Goal: Task Accomplishment & Management: Use online tool/utility

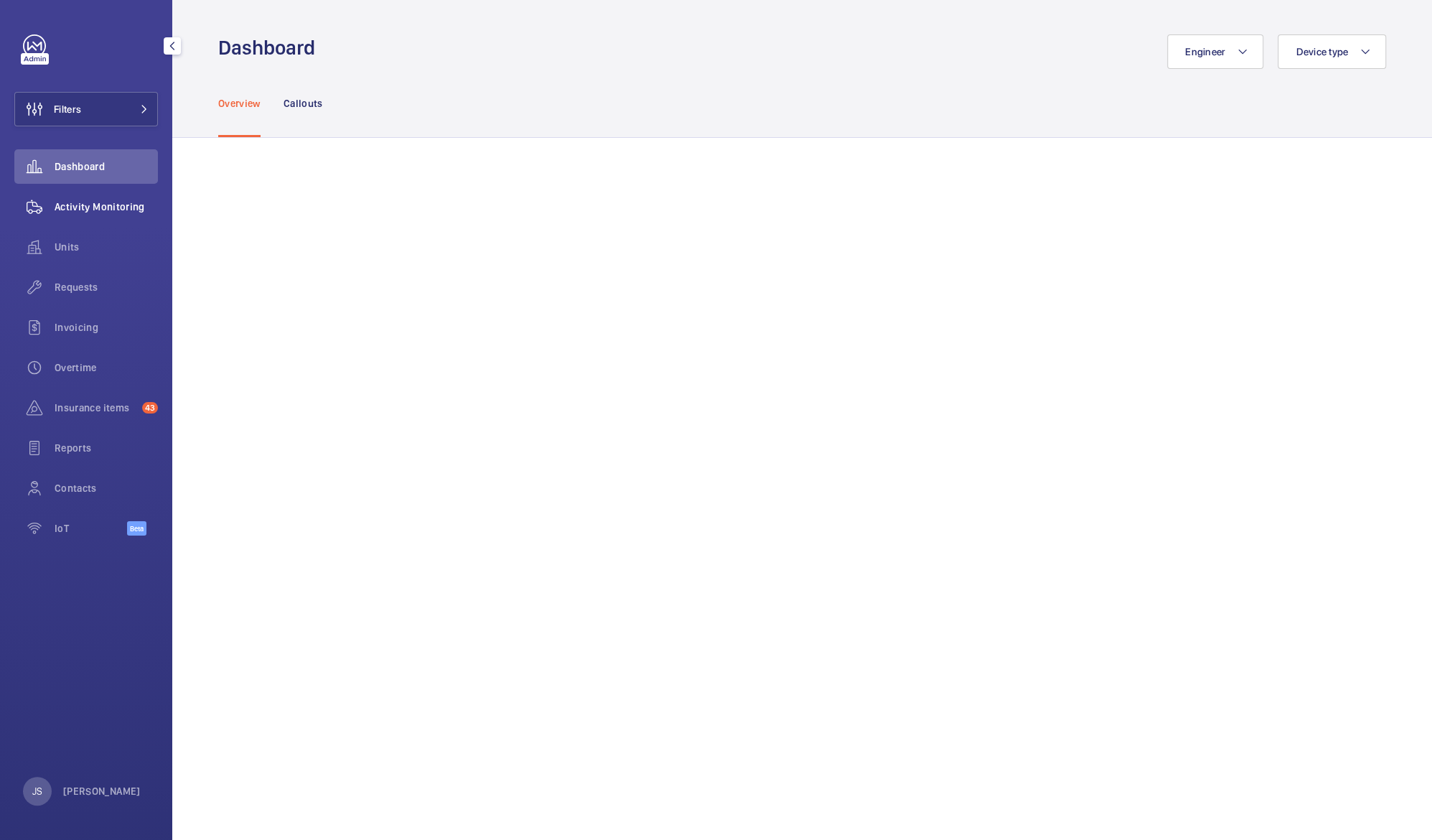
click at [61, 212] on span "Activity Monitoring" at bounding box center [106, 206] width 104 height 14
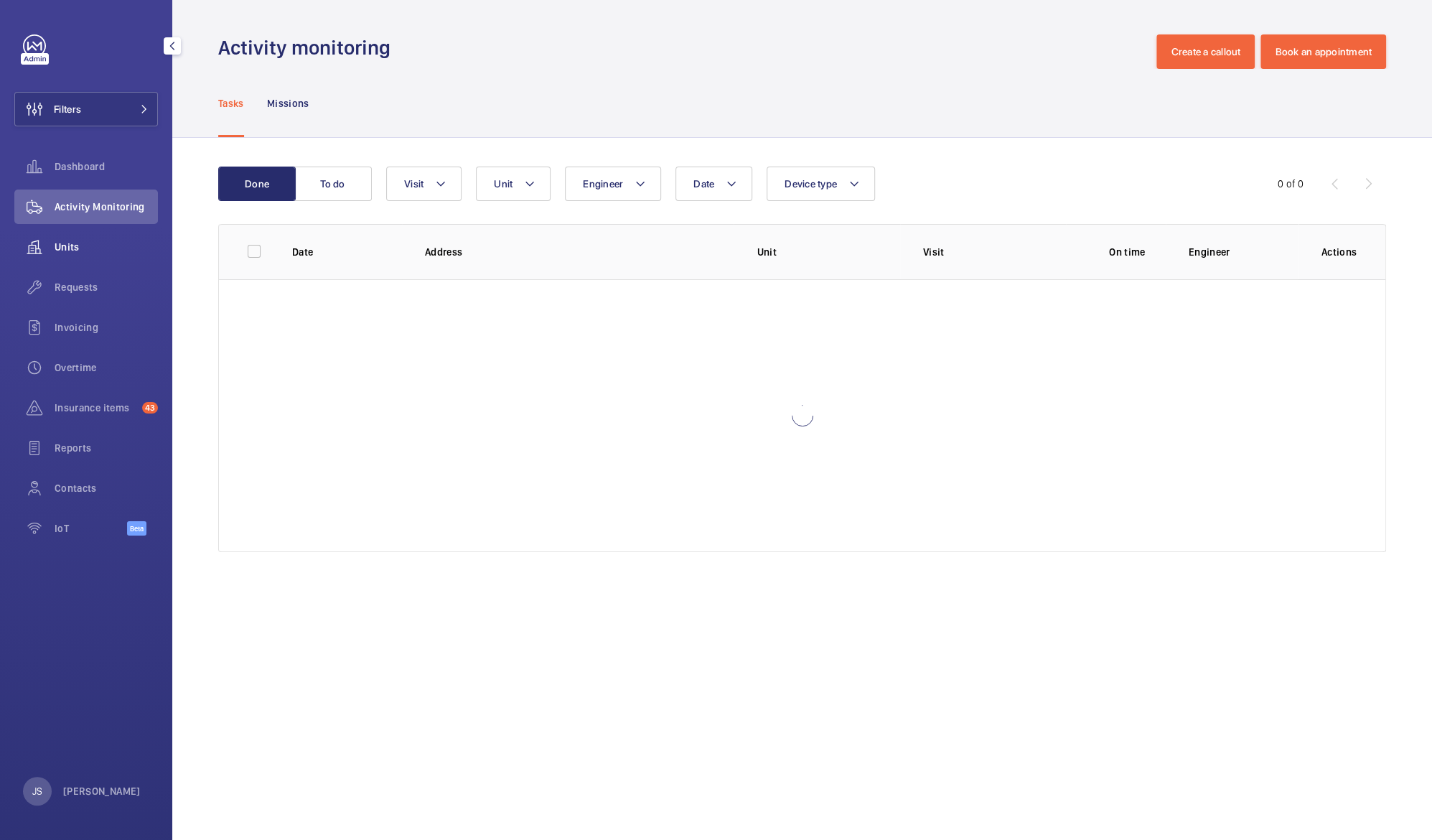
click at [61, 242] on span "Units" at bounding box center [106, 247] width 104 height 14
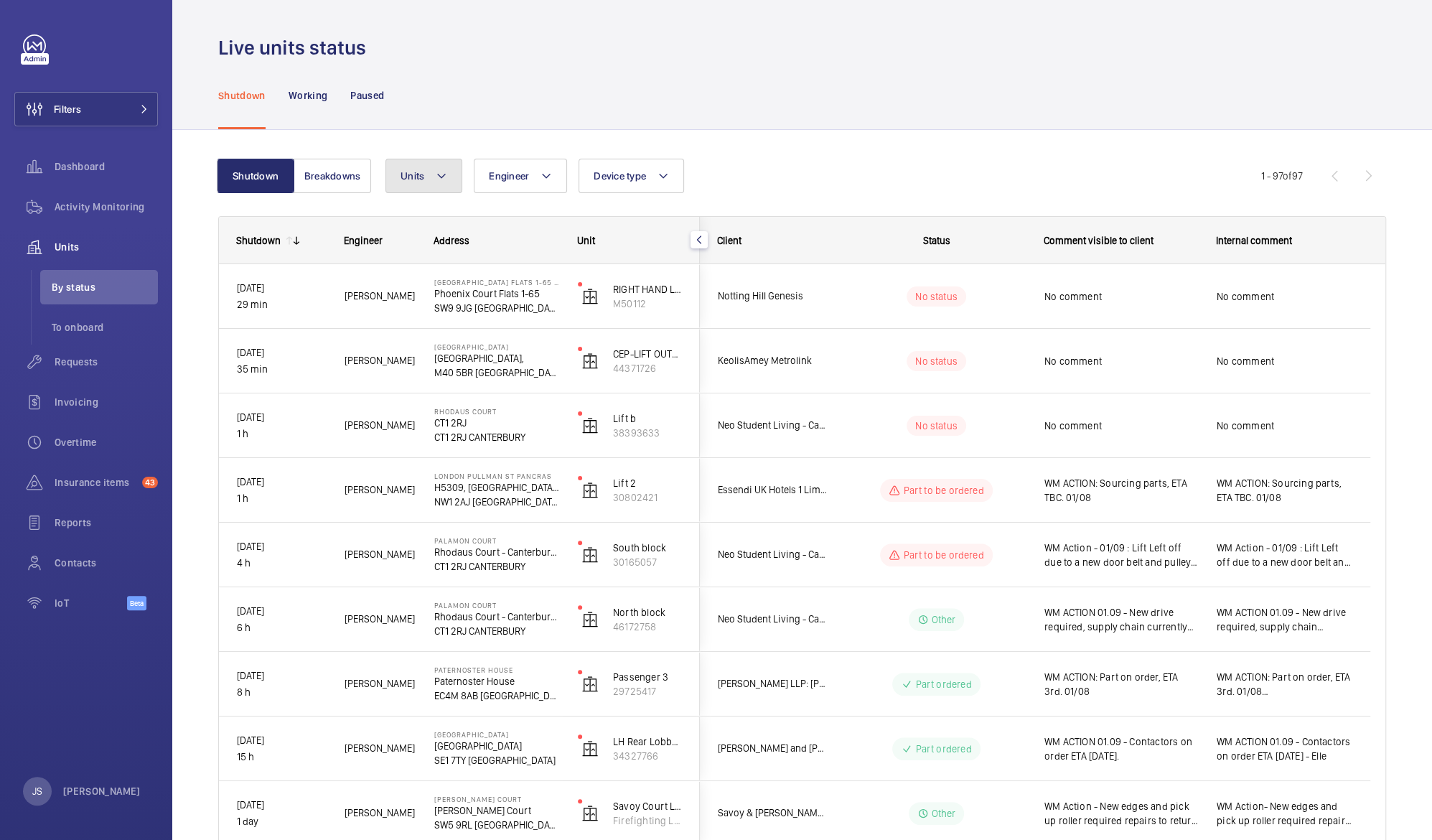
click at [442, 181] on mat-icon at bounding box center [442, 176] width 12 height 17
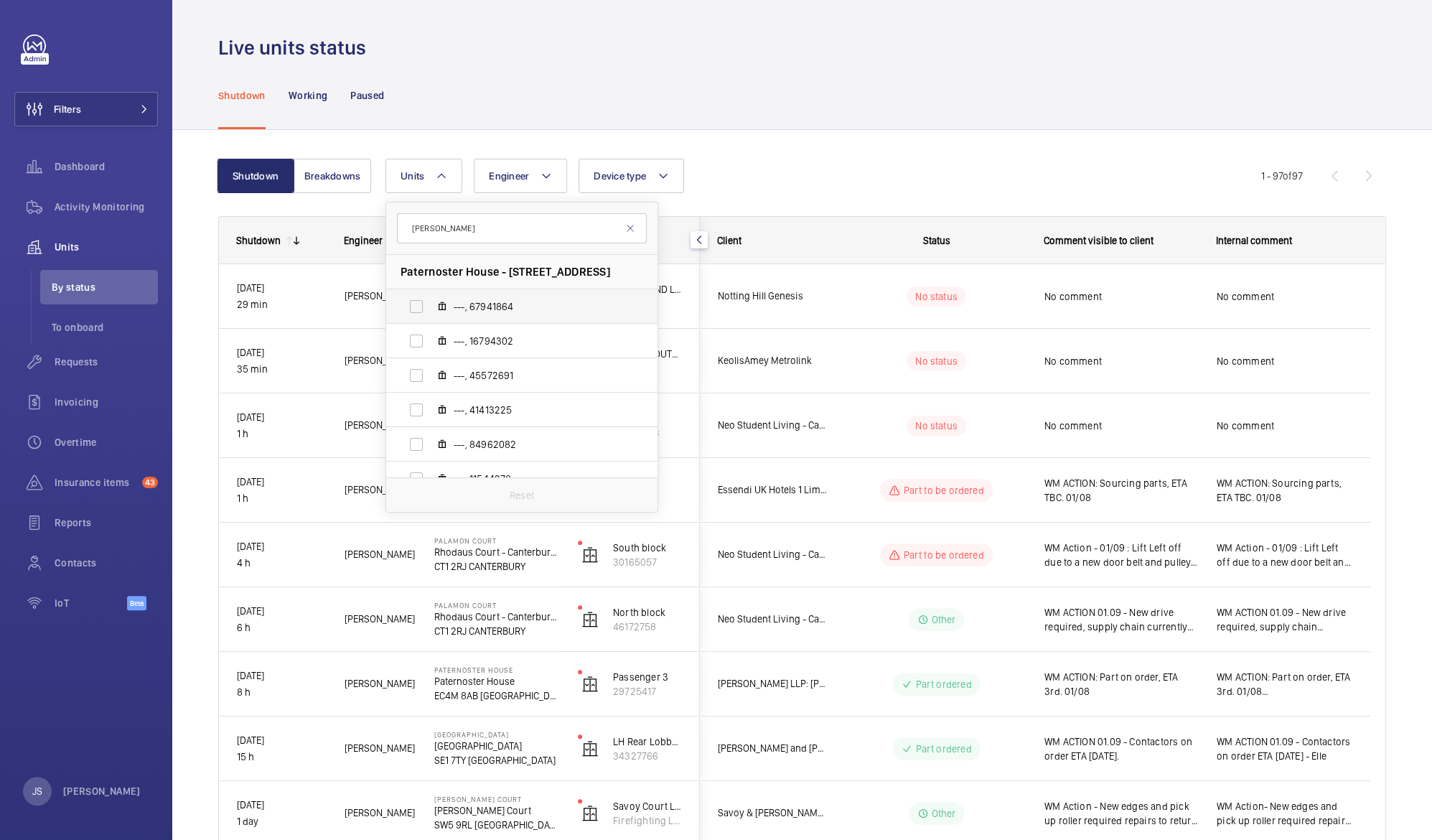
type input "[PERSON_NAME]"
click at [413, 314] on label "---, 67941864" at bounding box center [510, 306] width 248 height 35
click at [413, 314] on input "---, 67941864" at bounding box center [417, 306] width 29 height 29
checkbox input "true"
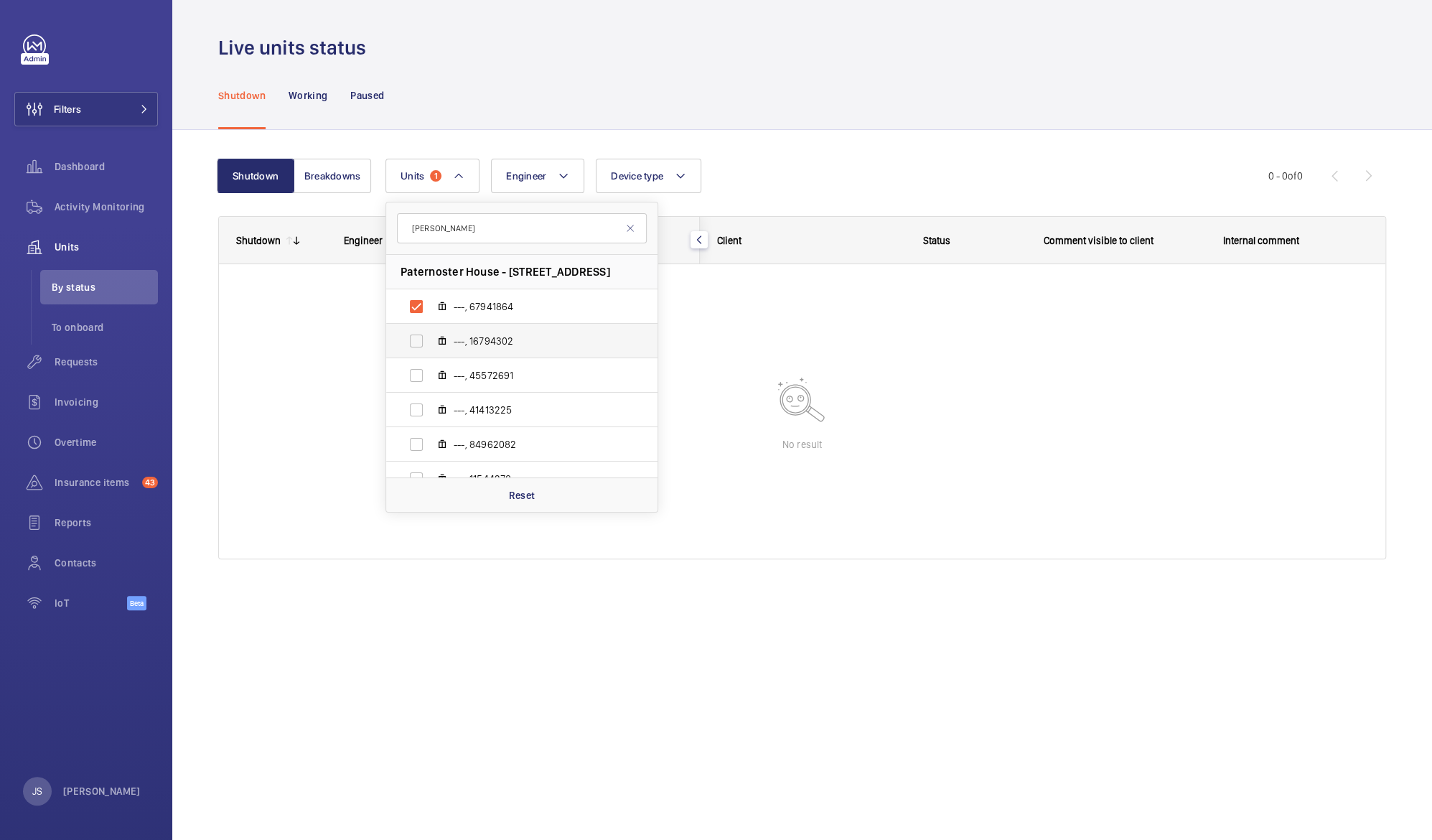
click at [413, 334] on label "---, 16794302" at bounding box center [510, 341] width 248 height 35
click at [413, 334] on input "---, 16794302" at bounding box center [417, 341] width 29 height 29
checkbox input "true"
click at [415, 373] on label "---, 45572691" at bounding box center [510, 375] width 248 height 35
click at [415, 373] on input "---, 45572691" at bounding box center [417, 375] width 29 height 29
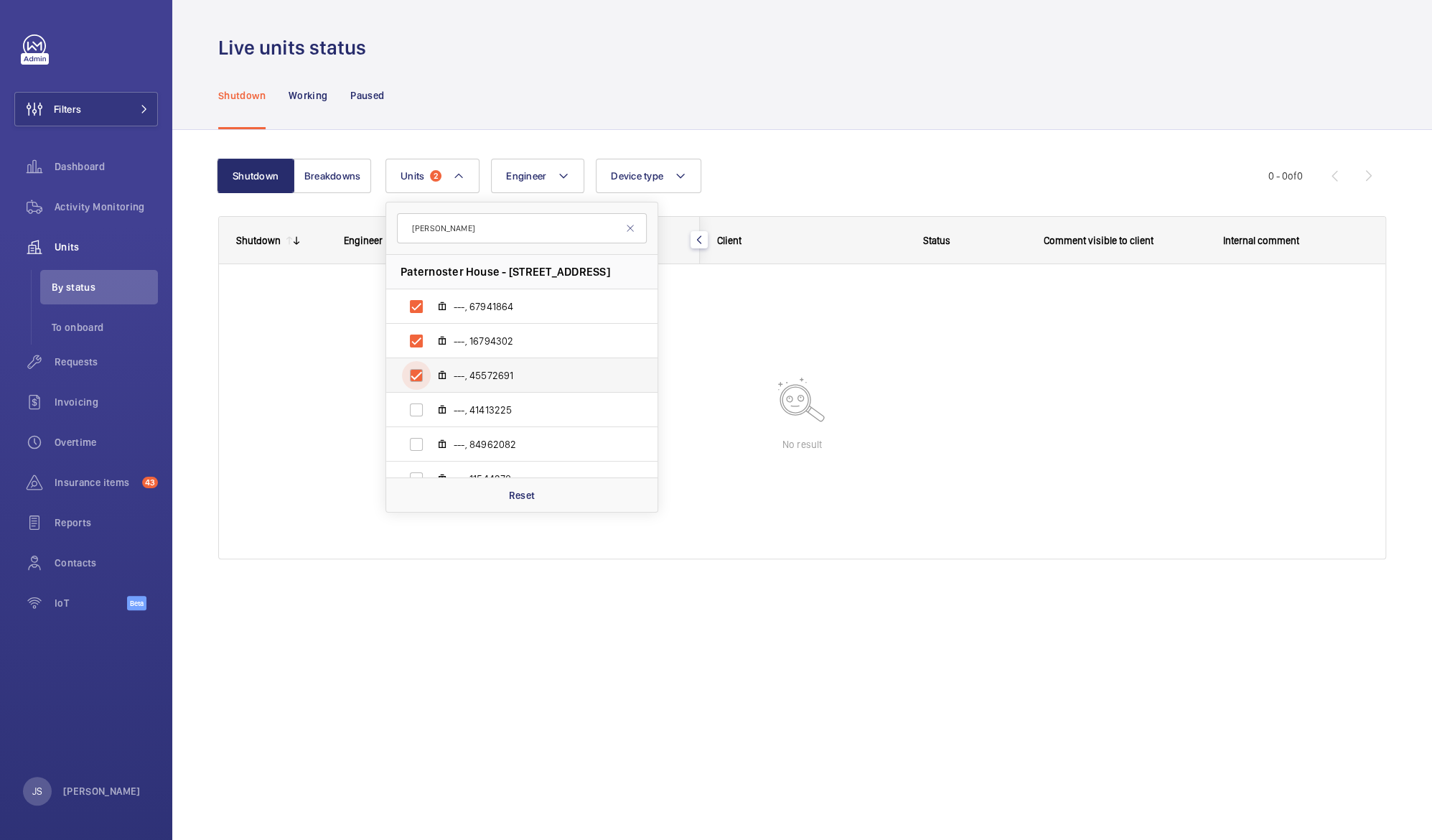
checkbox input "true"
click at [415, 411] on label "---, 41413225" at bounding box center [510, 409] width 248 height 35
click at [415, 411] on input "---, 41413225" at bounding box center [417, 410] width 29 height 29
checkbox input "true"
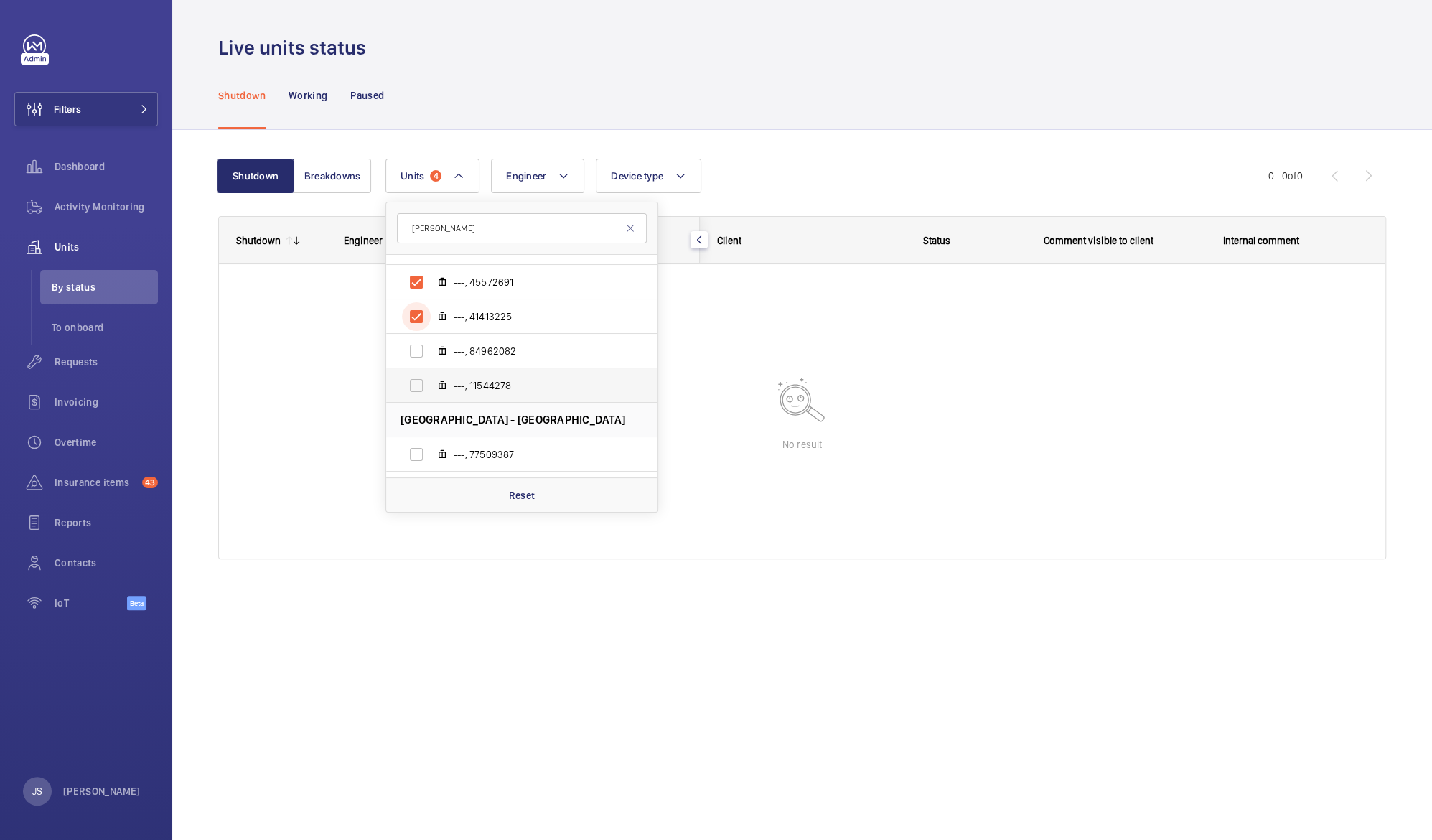
scroll to position [97, 0]
click at [419, 384] on label "---, 11544278" at bounding box center [510, 381] width 248 height 35
click at [419, 384] on input "---, 11544278" at bounding box center [417, 382] width 29 height 29
checkbox input "true"
click at [417, 358] on label "---, 84962082" at bounding box center [510, 347] width 248 height 35
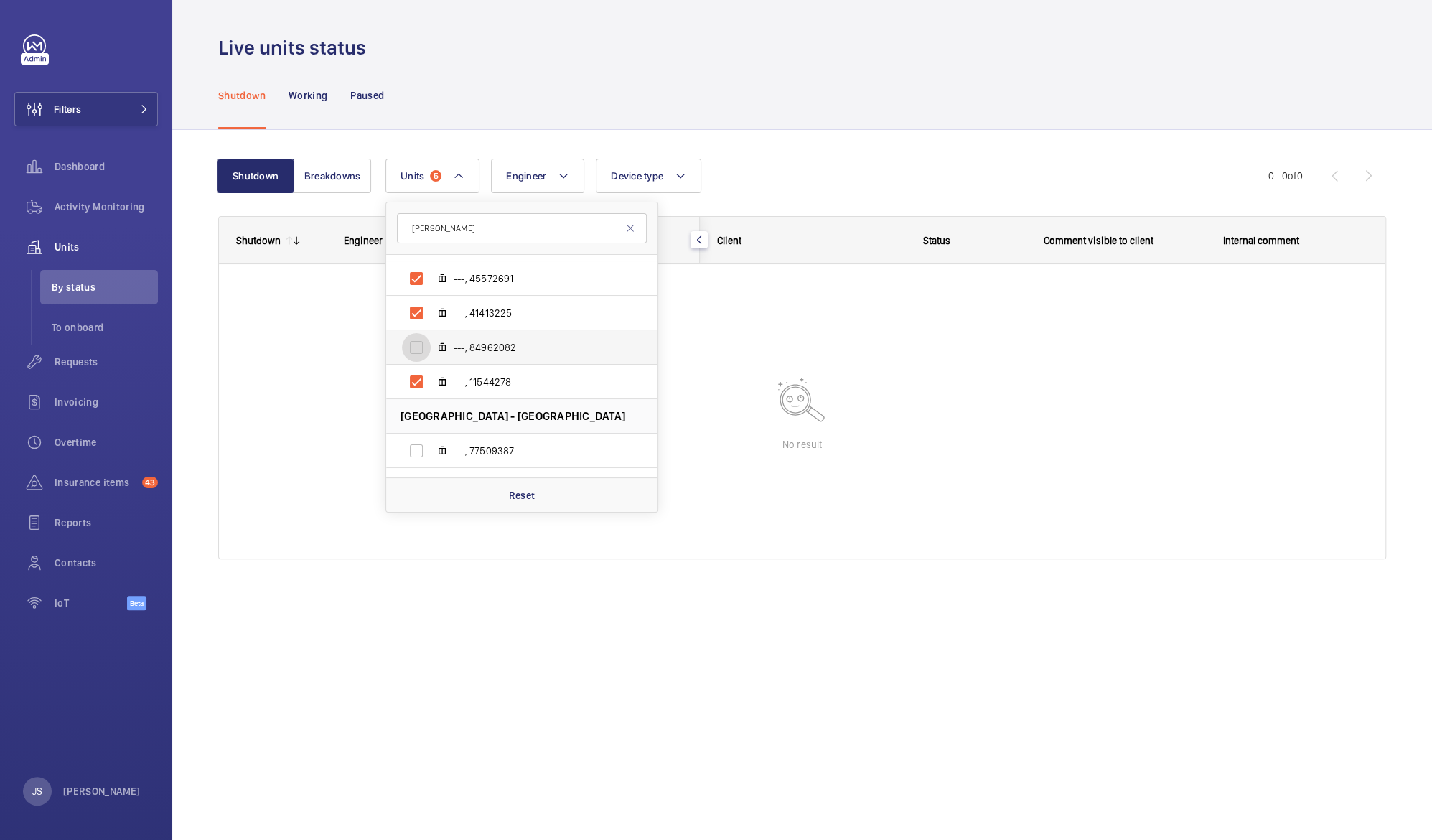
click at [417, 358] on input "---, 84962082" at bounding box center [417, 348] width 29 height 29
checkbox input "true"
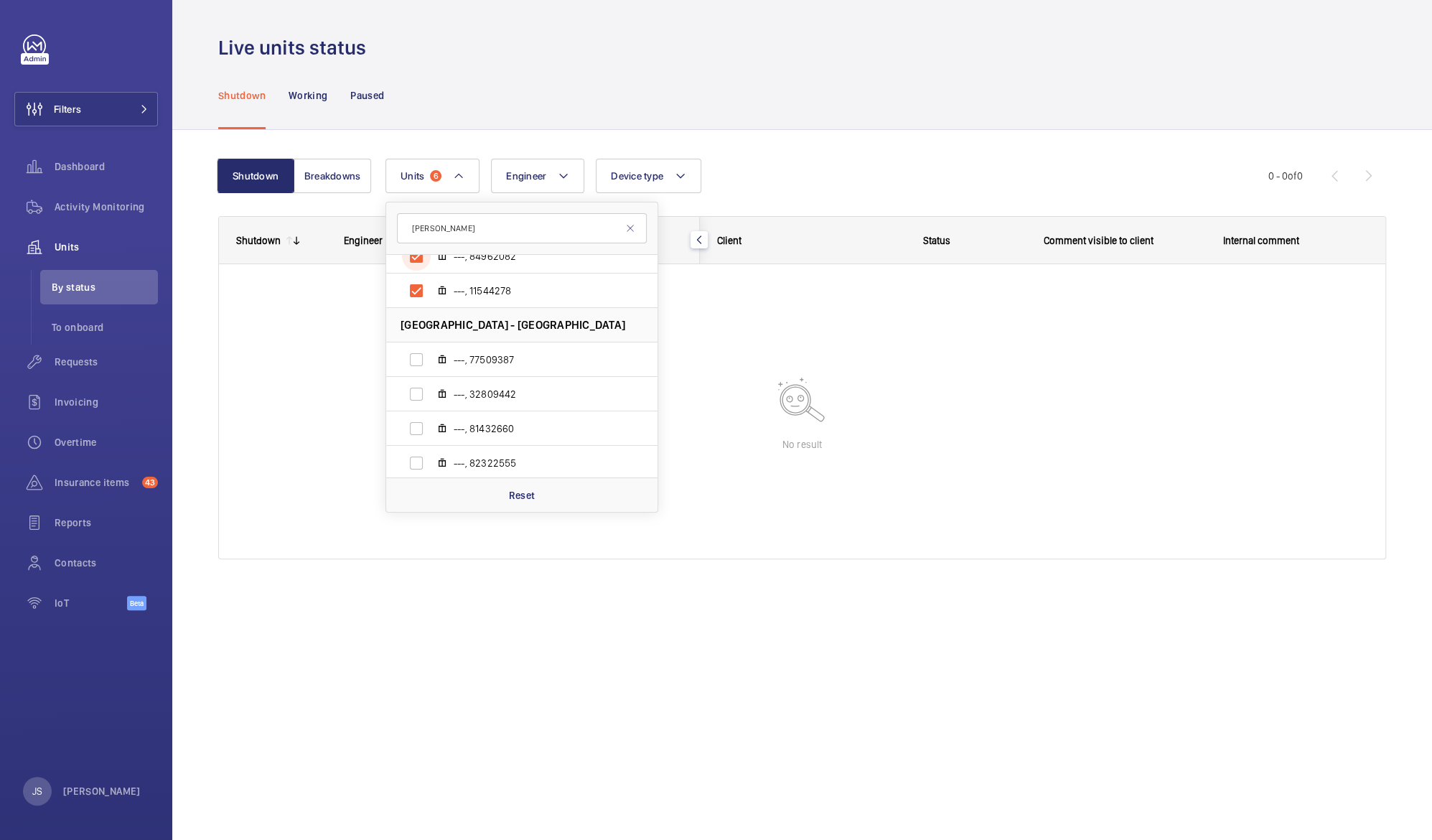
scroll to position [189, 0]
drag, startPoint x: 653, startPoint y: 347, endPoint x: 655, endPoint y: 408, distance: 61.0
click at [655, 408] on div "Paternoster House - [GEOGRAPHIC_DATA] [GEOGRAPHIC_DATA] ---, 67941864 ---, 1679…" at bounding box center [522, 366] width 271 height 222
click at [705, 382] on div at bounding box center [802, 412] width 1167 height 295
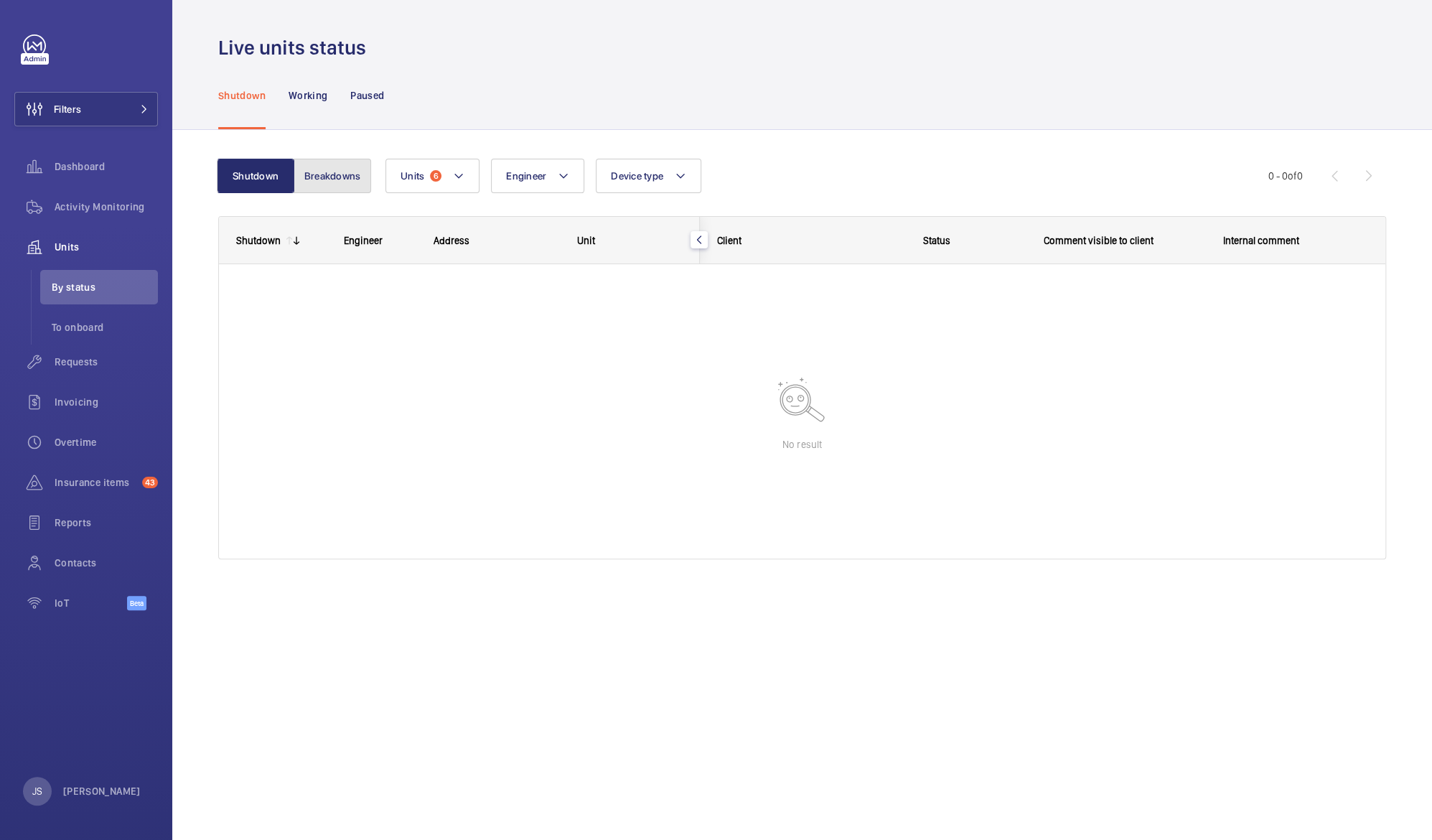
click at [356, 184] on button "Breakdowns" at bounding box center [333, 175] width 77 height 35
click at [264, 181] on button "Shutdown" at bounding box center [257, 175] width 77 height 35
click at [460, 174] on mat-icon at bounding box center [459, 176] width 12 height 17
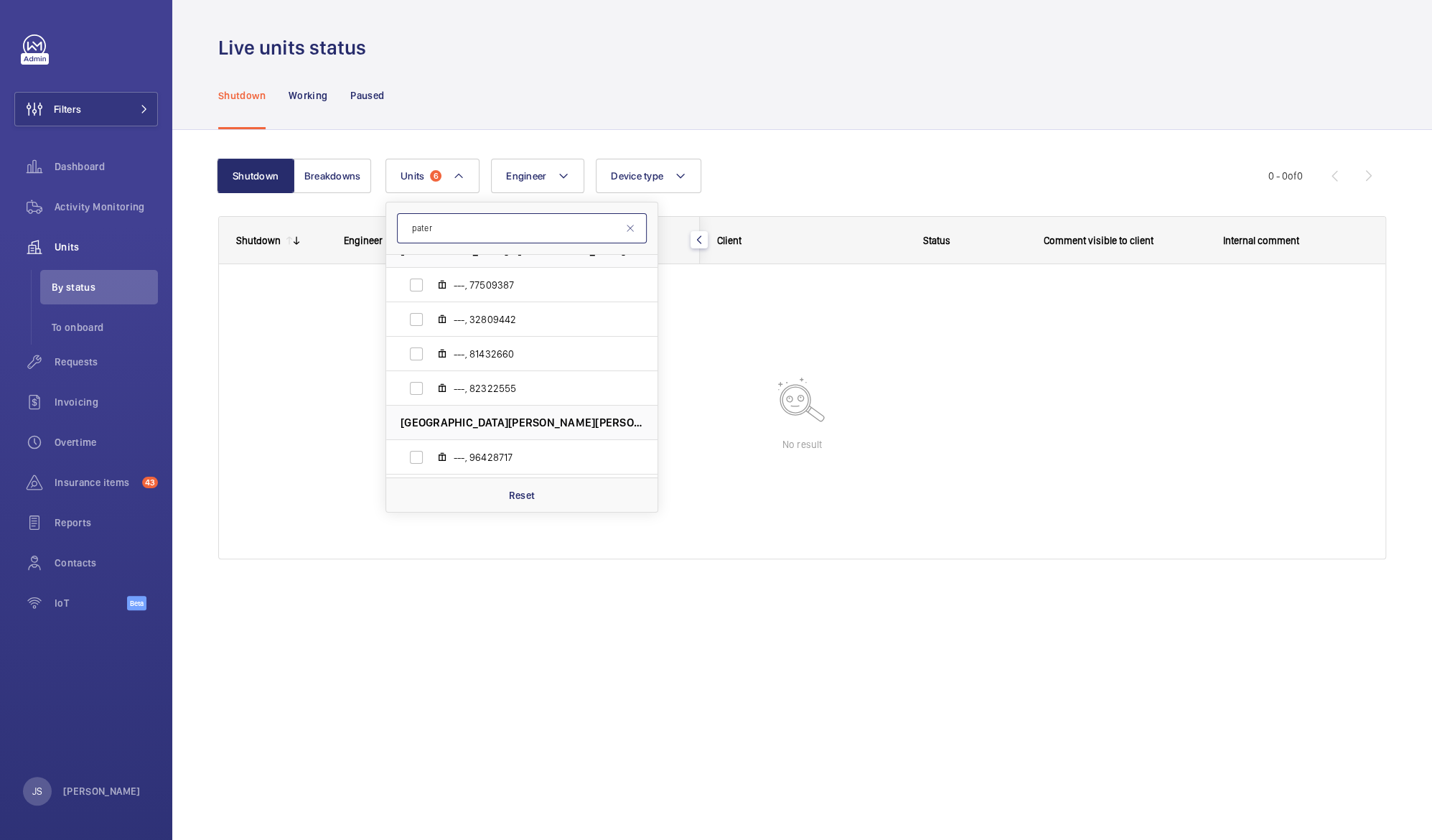
scroll to position [276, 0]
type input "pater"
click at [735, 359] on div at bounding box center [802, 412] width 1167 height 295
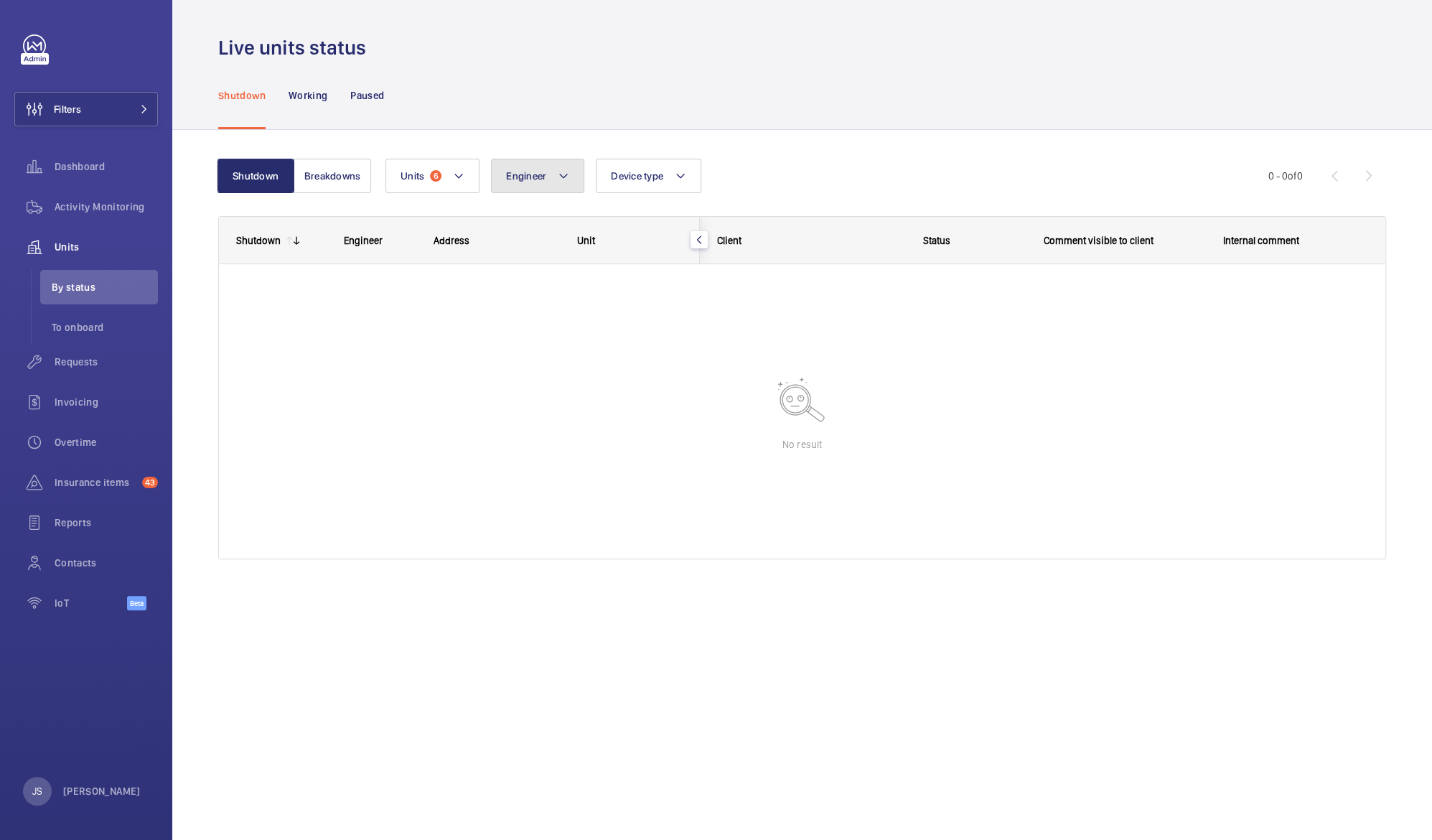
click at [506, 178] on span "Engineer" at bounding box center [526, 176] width 40 height 12
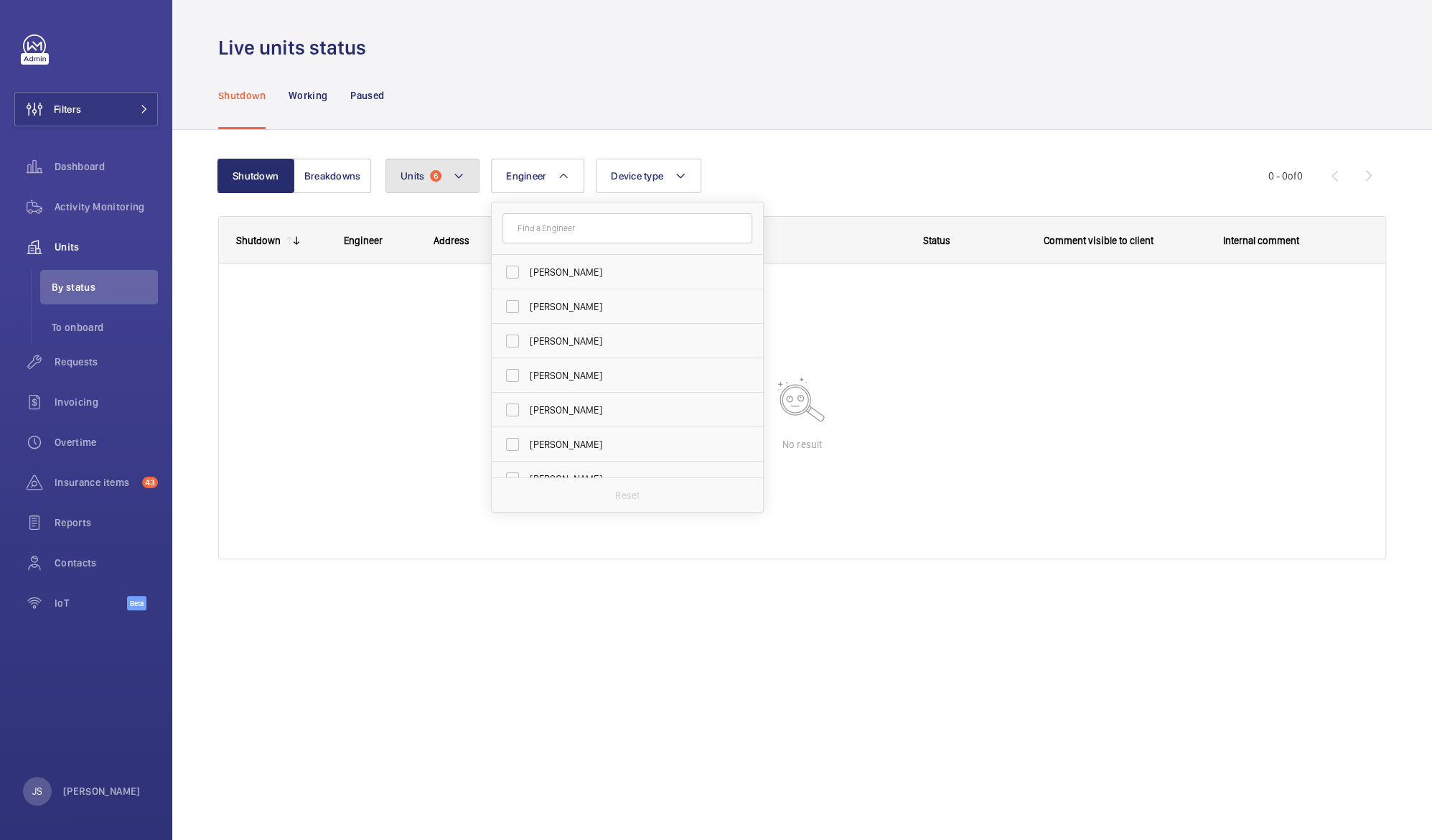
click at [456, 174] on mat-icon at bounding box center [459, 176] width 12 height 17
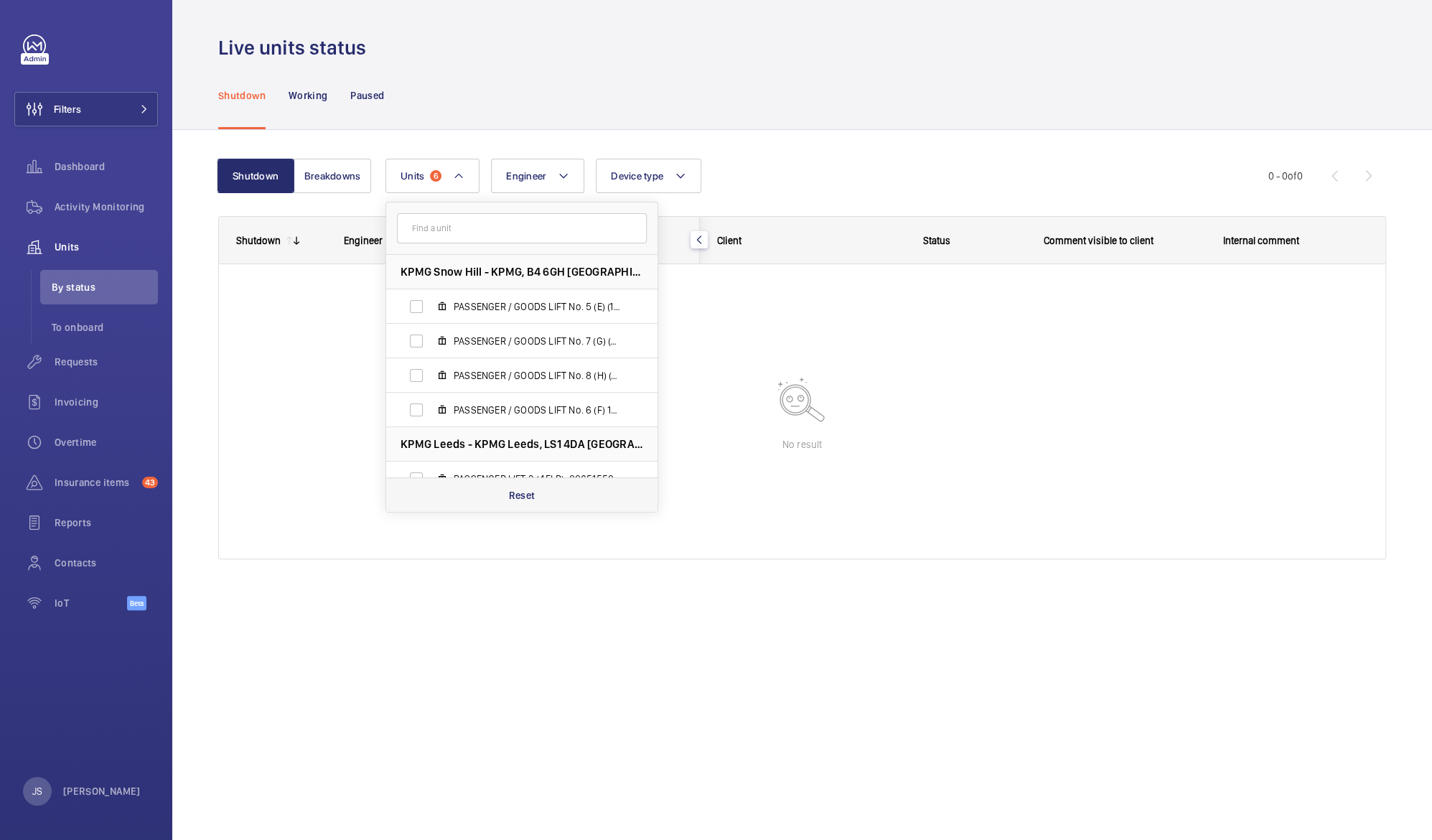
click at [505, 495] on div "Reset" at bounding box center [522, 494] width 271 height 35
click at [287, 299] on div "Shutdown Engineer Address Unit" at bounding box center [802, 388] width 1167 height 342
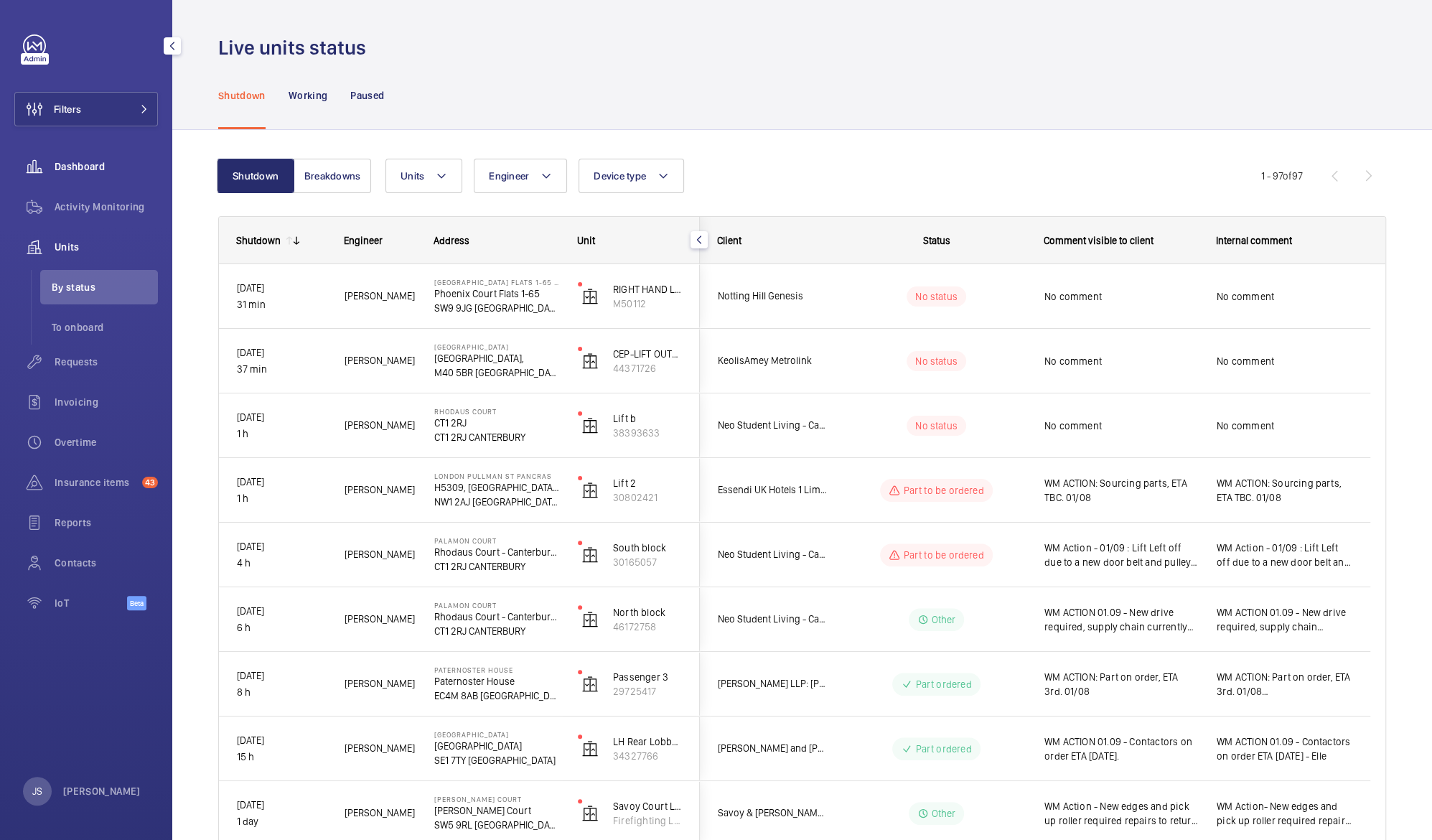
click at [72, 172] on span "Dashboard" at bounding box center [106, 166] width 104 height 14
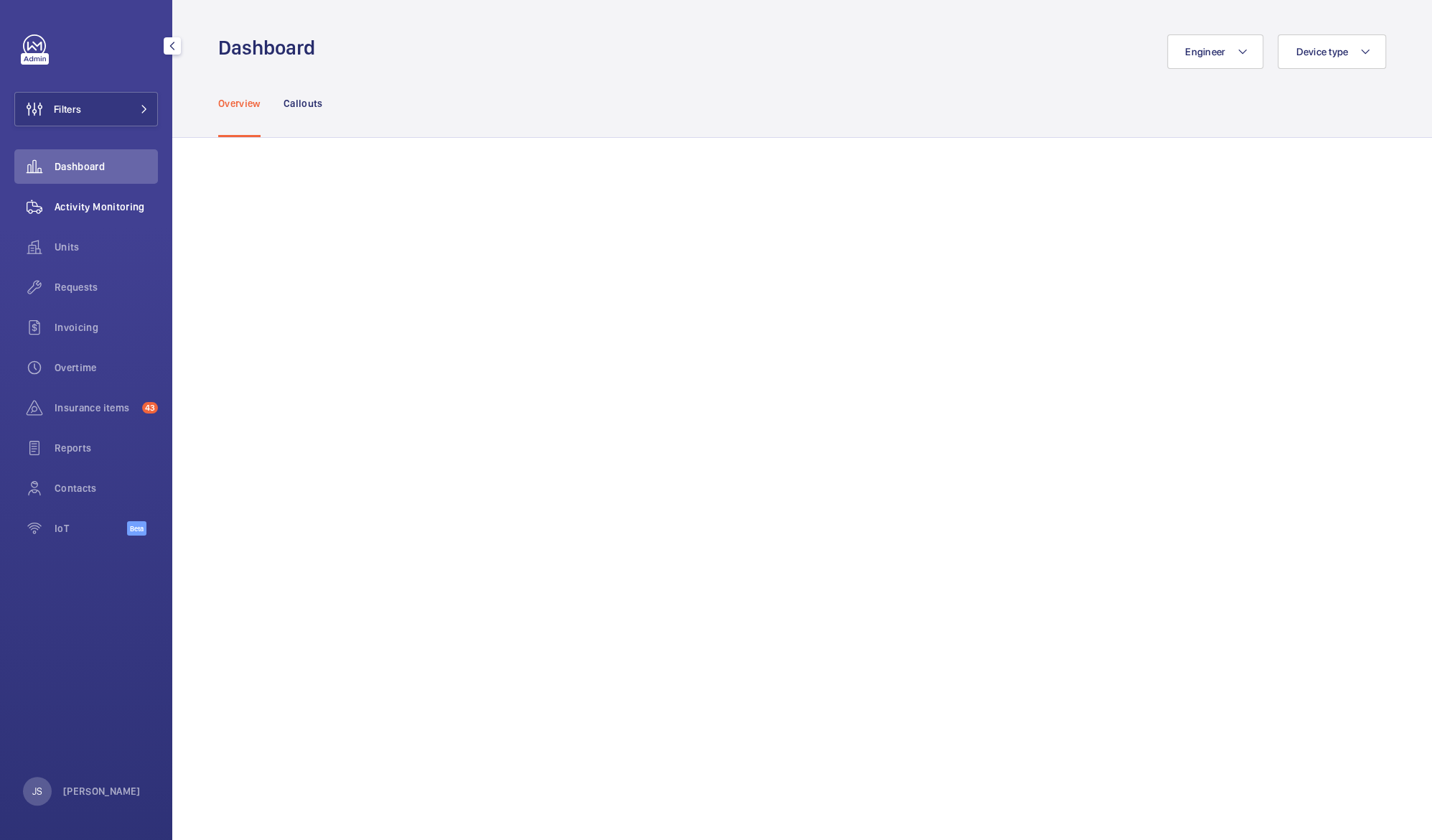
click at [77, 207] on span "Activity Monitoring" at bounding box center [106, 206] width 104 height 14
